Goal: Task Accomplishment & Management: Use online tool/utility

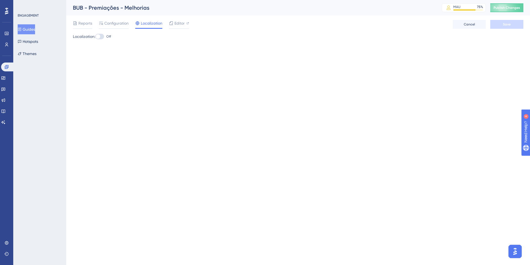
click at [31, 31] on button "Guides" at bounding box center [26, 29] width 17 height 10
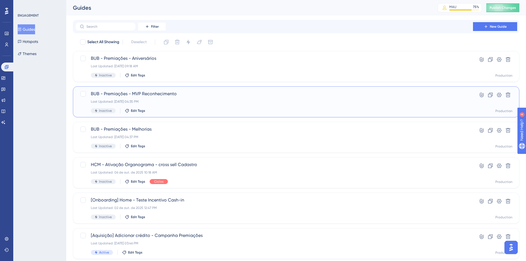
click at [149, 93] on span "BUB - Premiações - MVP Reconhecimento" at bounding box center [274, 93] width 367 height 7
click at [165, 69] on div "BUB - Premiações - Aniversários Last Updated: 08 de out. de 2025 09:18 AM Inact…" at bounding box center [274, 66] width 367 height 23
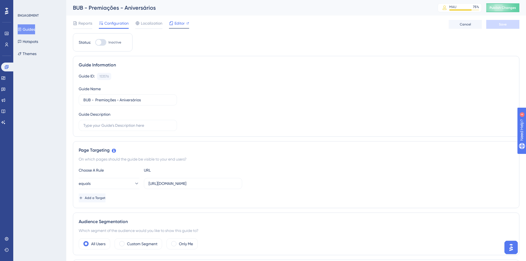
click at [181, 23] on span "Editor" at bounding box center [180, 23] width 10 height 7
click at [178, 25] on span "Editor" at bounding box center [180, 23] width 10 height 7
click at [214, 65] on div "Guide Information" at bounding box center [296, 65] width 435 height 7
